Goal: Book appointment/travel/reservation

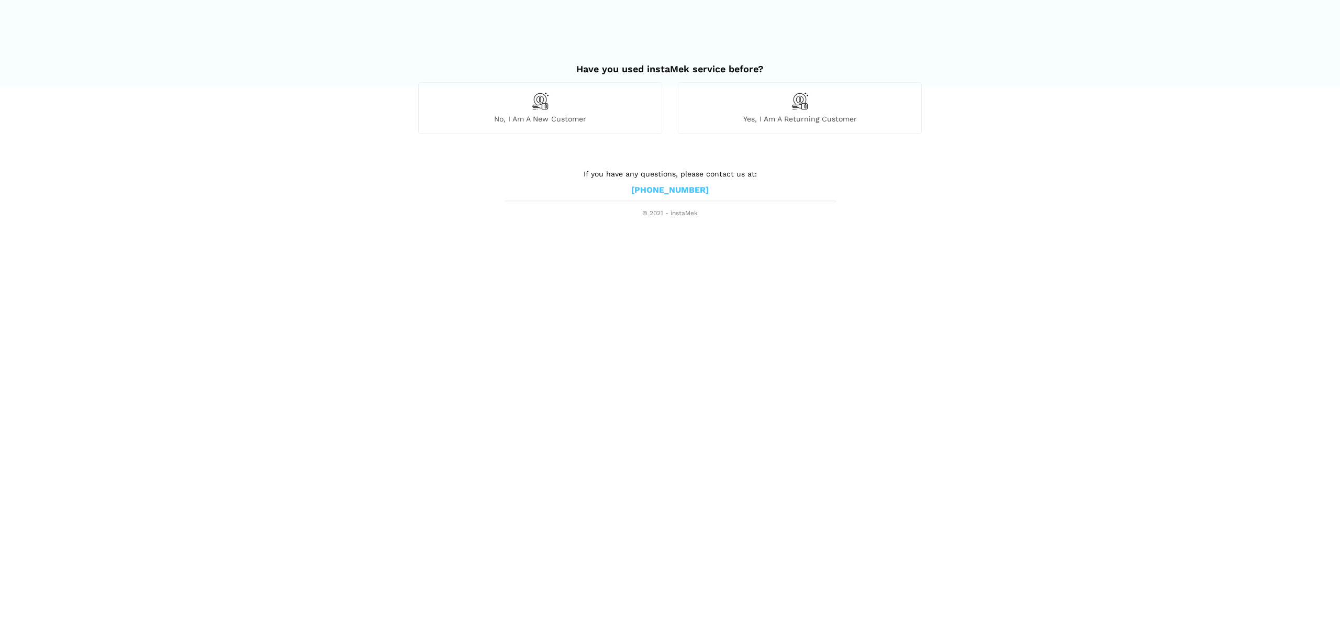
click at [597, 108] on div "No, I am a new customer" at bounding box center [540, 107] width 244 height 51
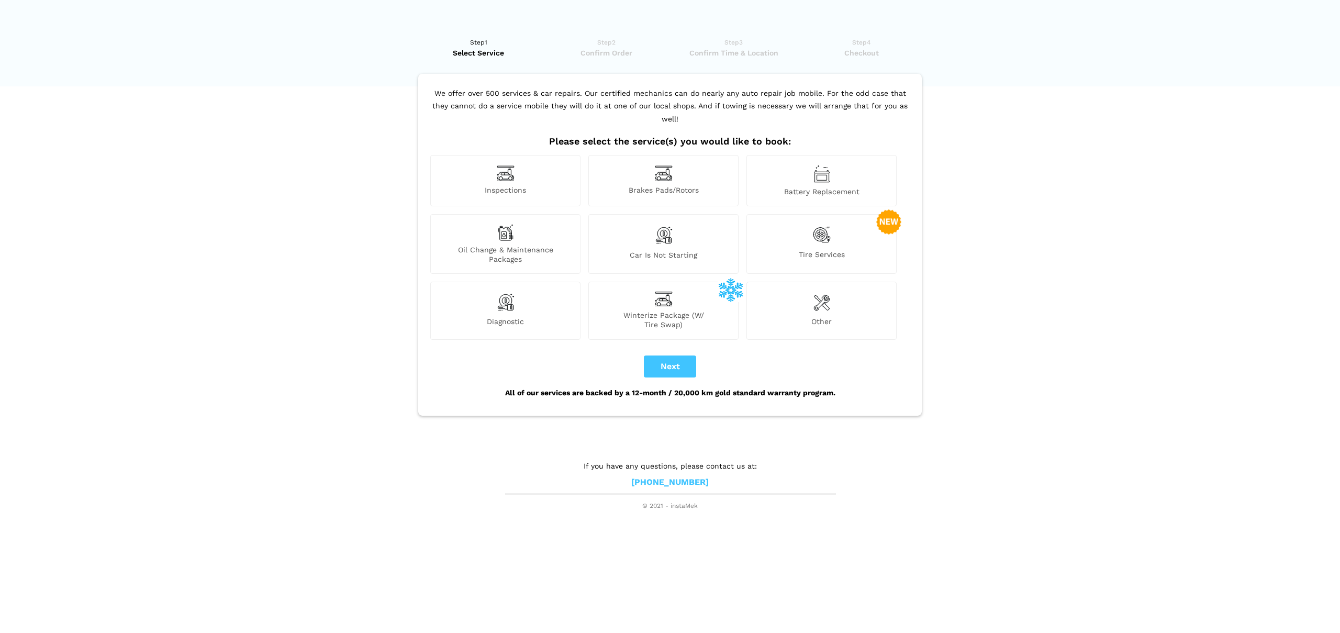
click at [551, 245] on span "Oil Change & Maintenance Packages" at bounding box center [505, 254] width 149 height 19
click at [692, 356] on button "Next" at bounding box center [670, 366] width 52 height 22
checkbox input "true"
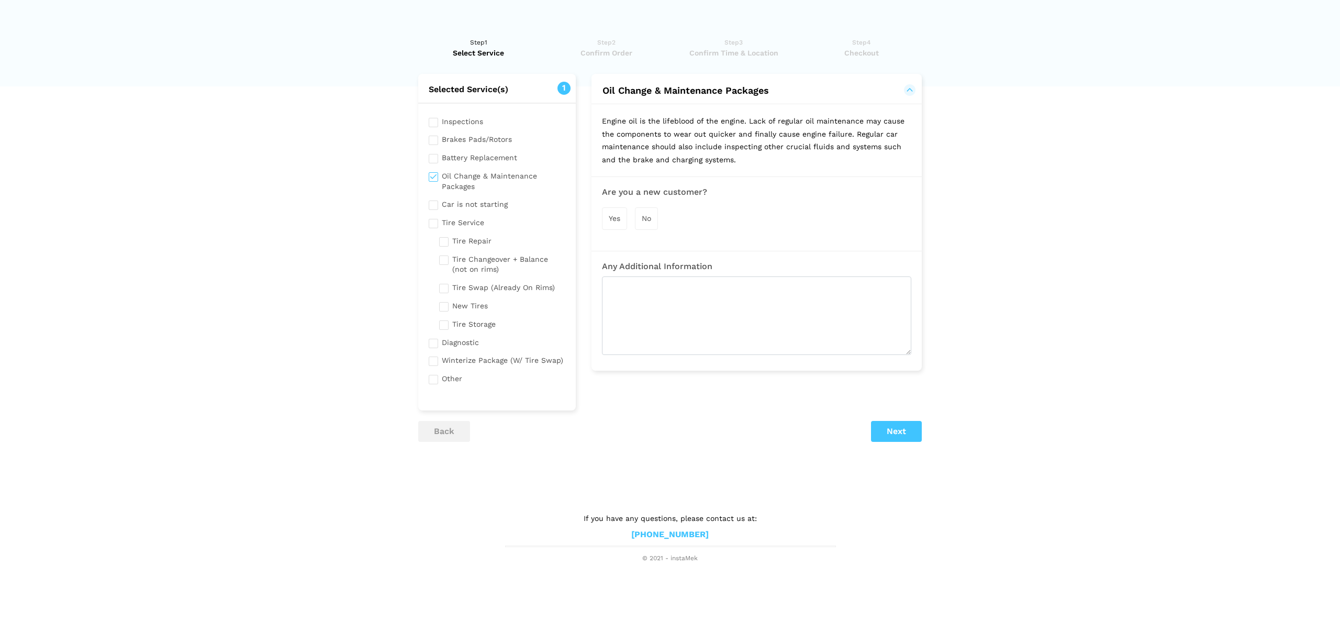
click at [611, 226] on div "Yes" at bounding box center [614, 218] width 25 height 23
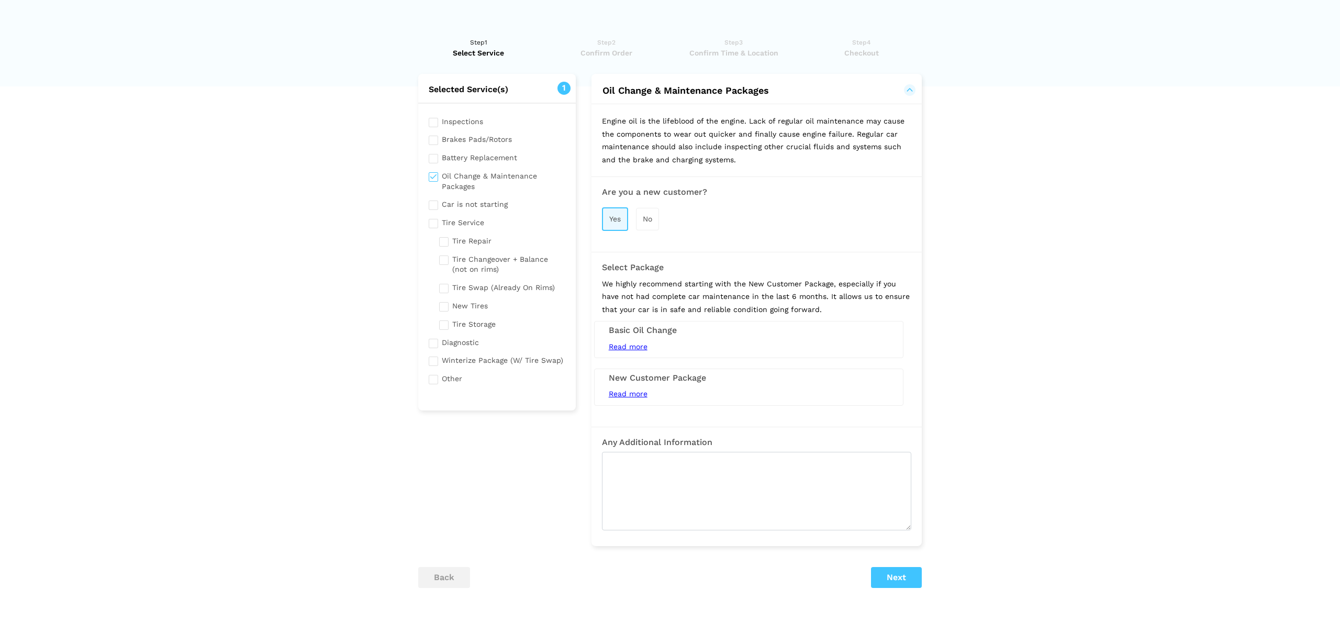
click at [611, 226] on div "Yes" at bounding box center [615, 219] width 26 height 24
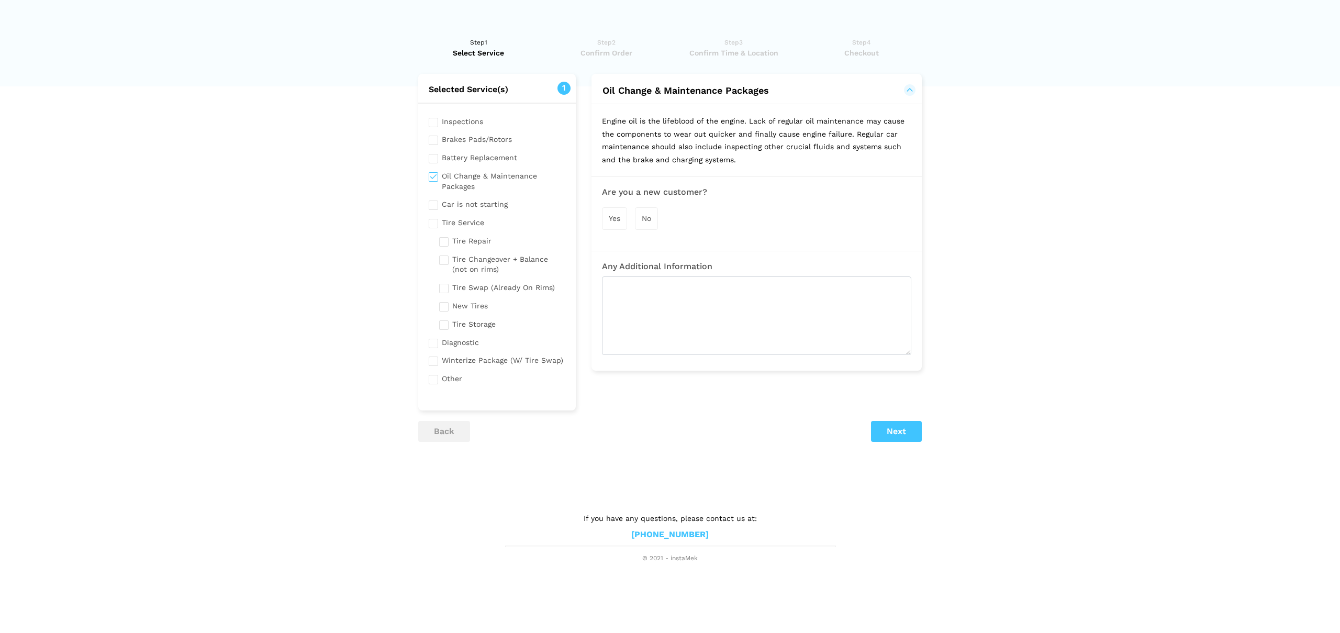
click at [602, 226] on div "Yes" at bounding box center [614, 218] width 25 height 23
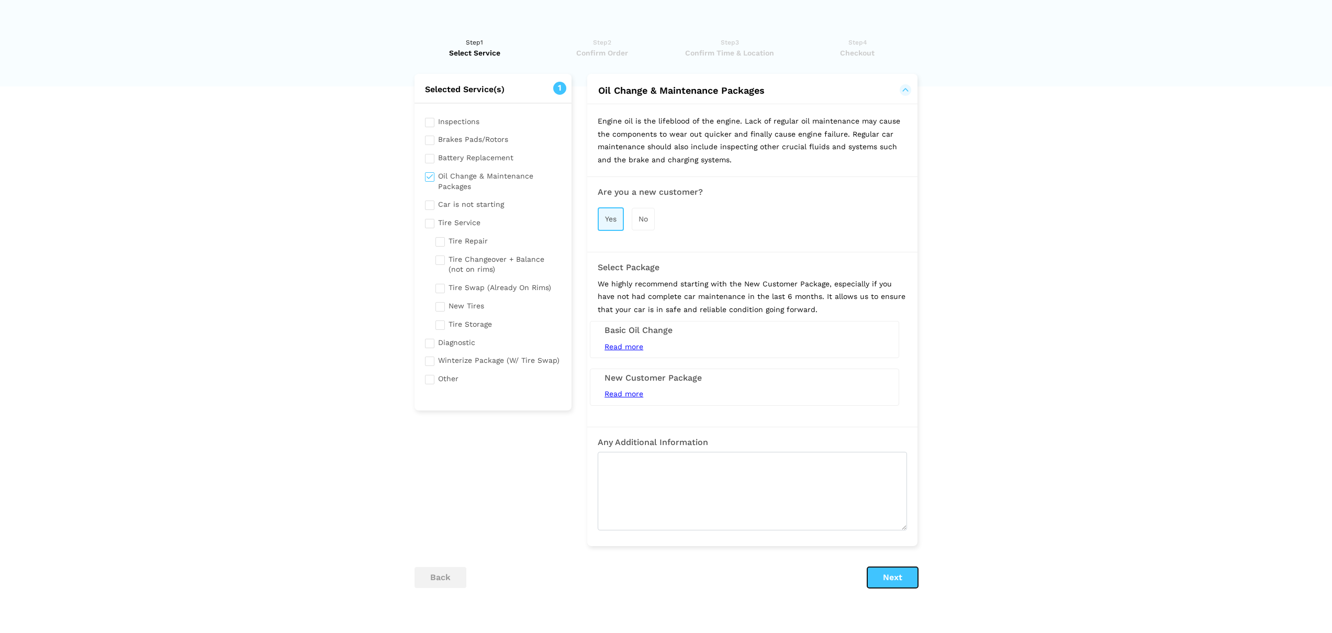
click at [897, 577] on button "Next" at bounding box center [892, 577] width 51 height 21
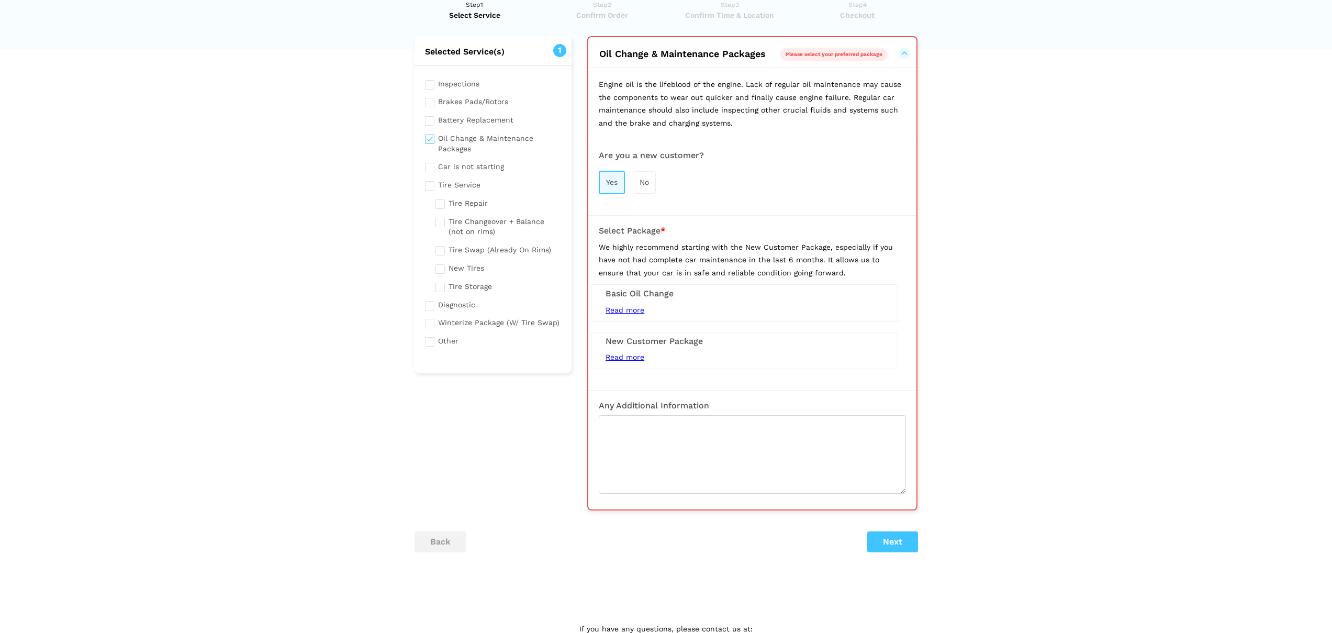
scroll to position [75, 0]
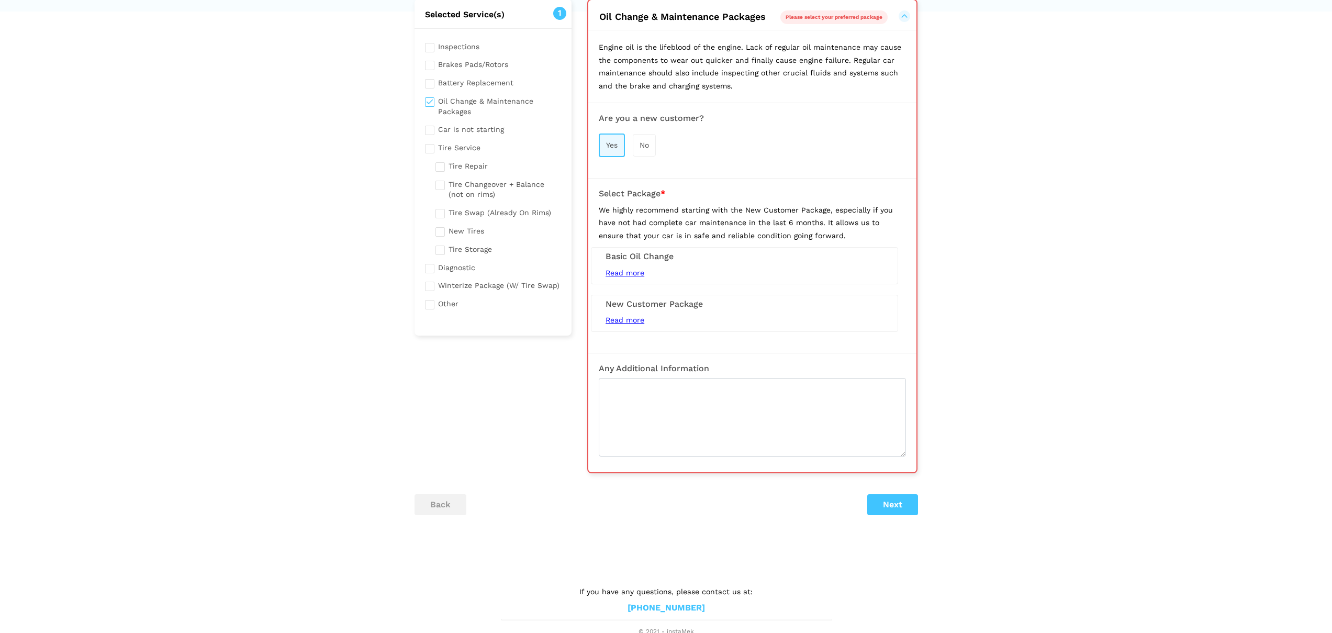
click at [679, 457] on div "Any Additional Information" at bounding box center [752, 413] width 328 height 120
click at [663, 430] on textarea at bounding box center [752, 417] width 307 height 79
type textarea "NA"
click at [895, 506] on button "Next" at bounding box center [892, 504] width 51 height 21
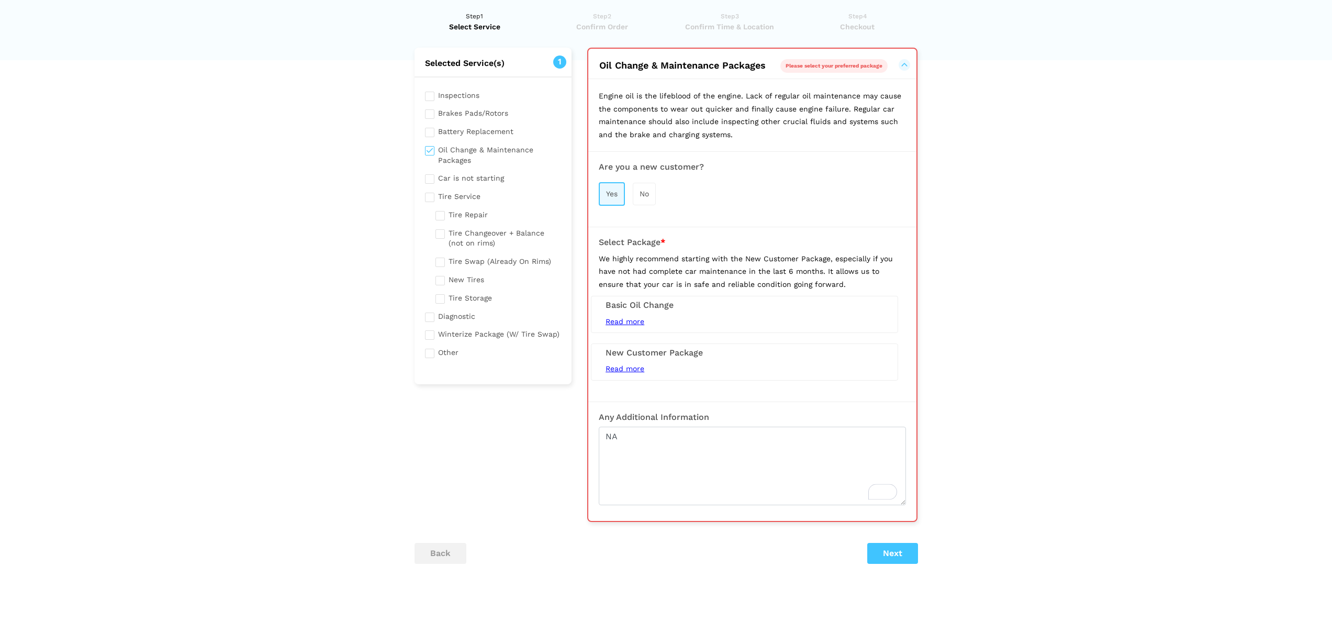
scroll to position [19, 0]
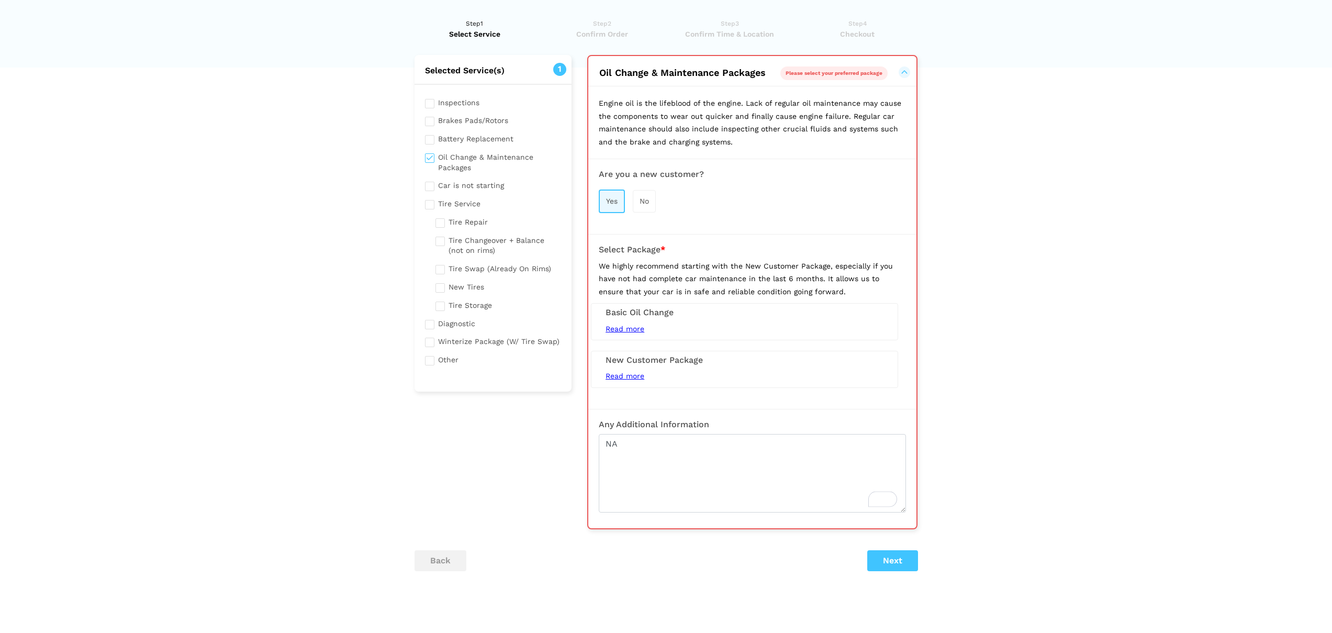
click at [631, 330] on span "Read more" at bounding box center [625, 328] width 39 height 8
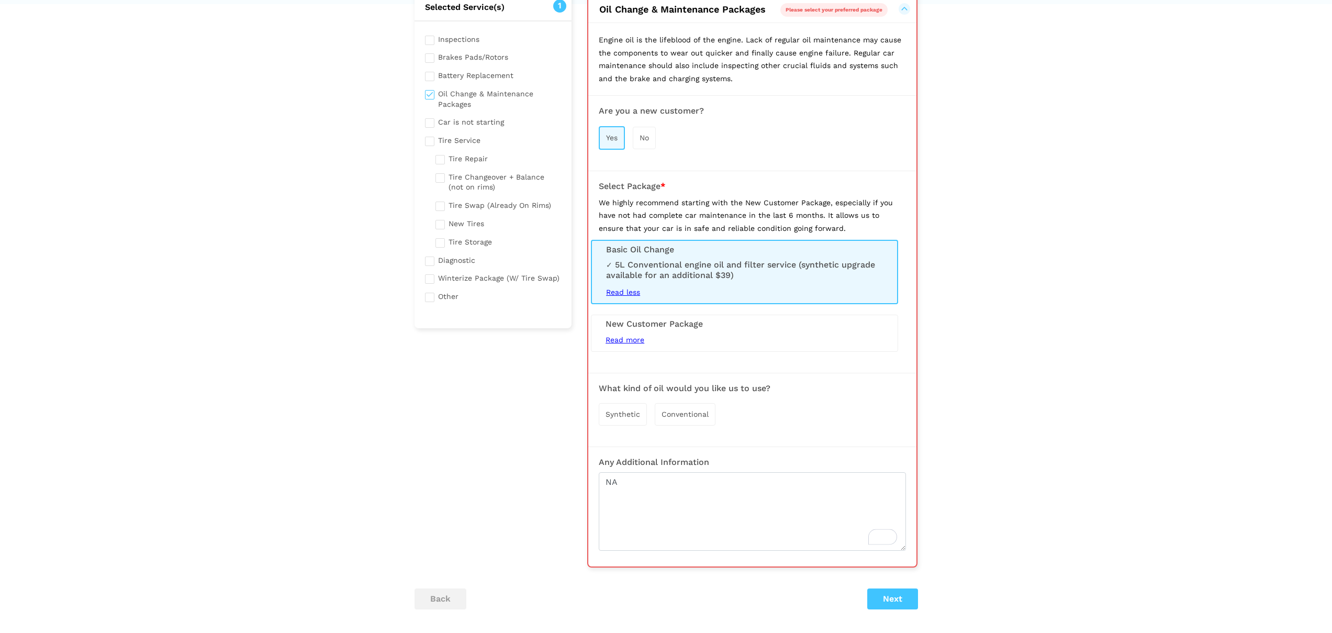
scroll to position [180, 0]
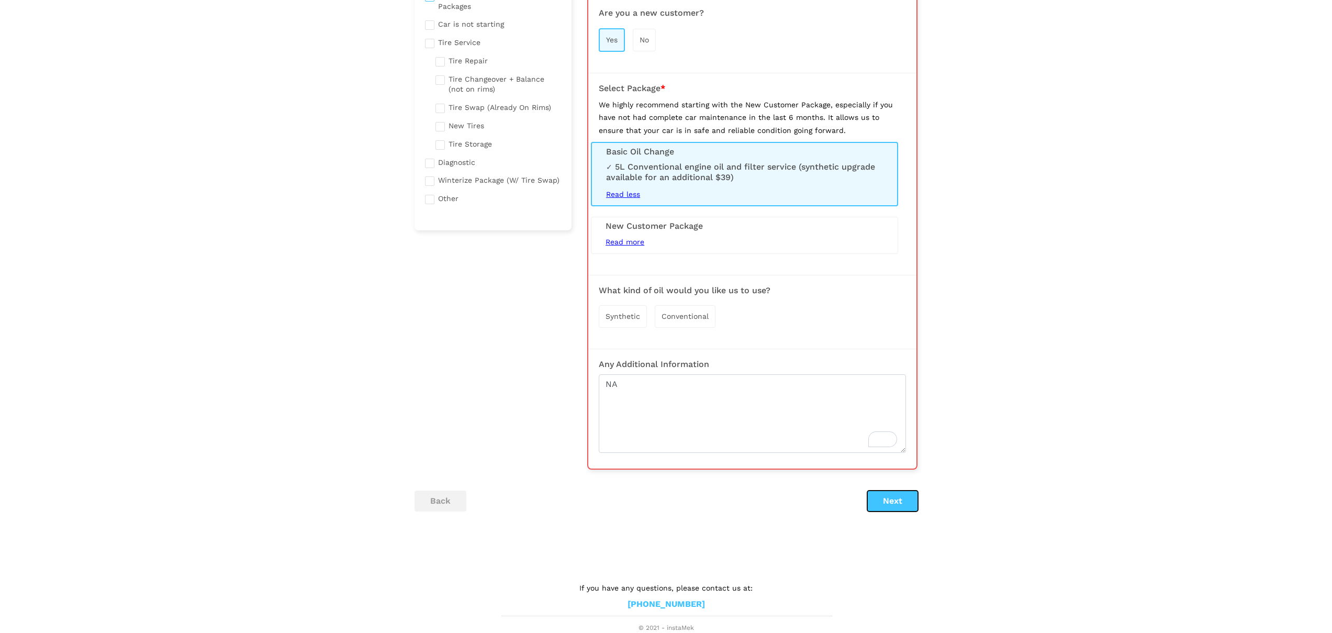
click at [901, 505] on button "Next" at bounding box center [892, 500] width 51 height 21
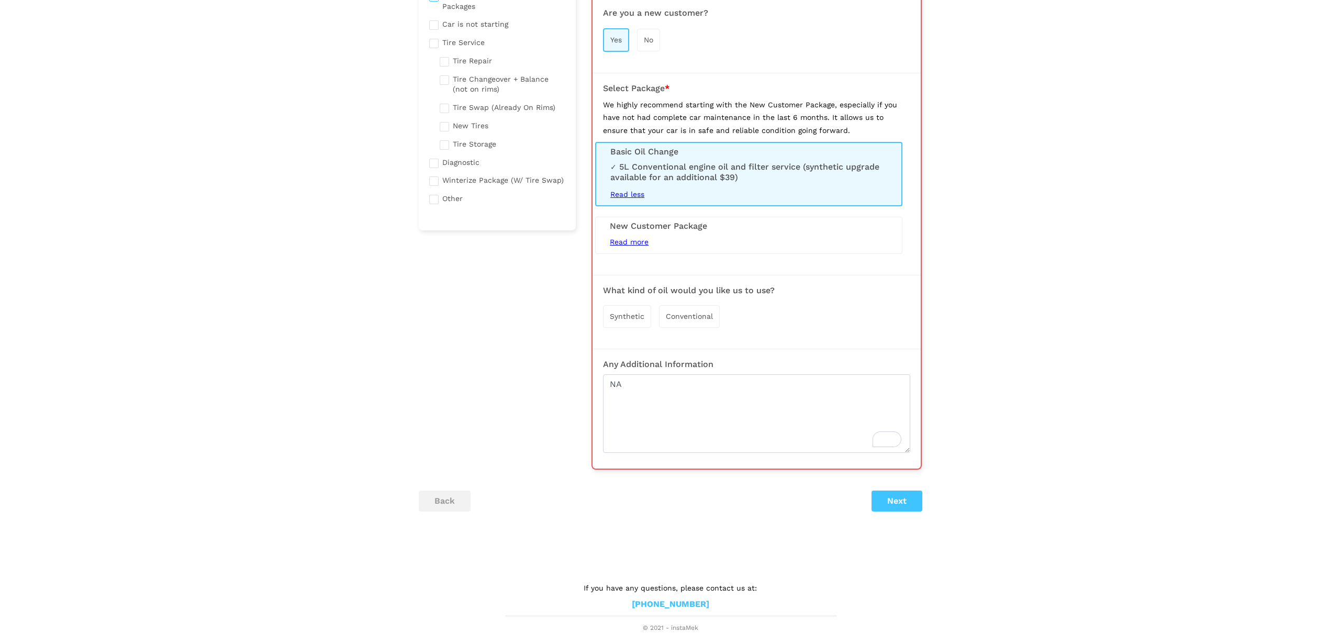
scroll to position [0, 0]
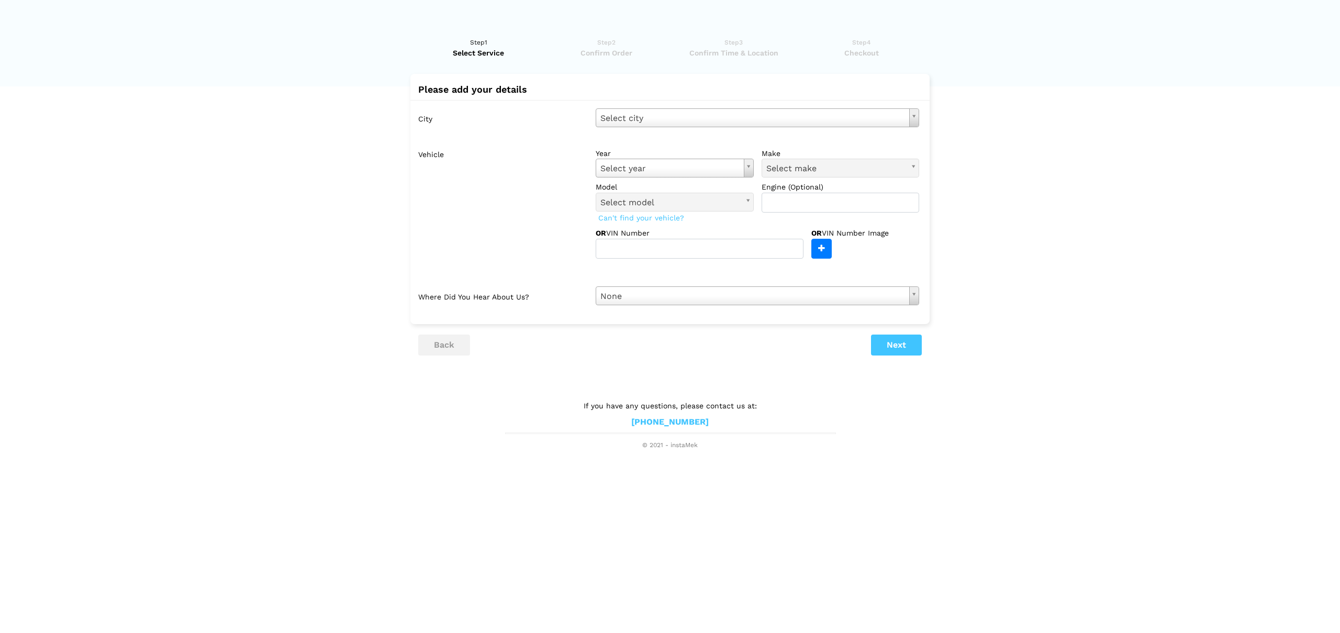
click at [315, 151] on lik "Have you used instaMek service before? No, I am a new customer Yes, I am a retu…" at bounding box center [670, 238] width 1340 height 423
click at [227, 149] on lik "Have you used instaMek service before? No, I am a new customer Yes, I am a retu…" at bounding box center [670, 238] width 1340 height 423
